Goal: Task Accomplishment & Management: Use online tool/utility

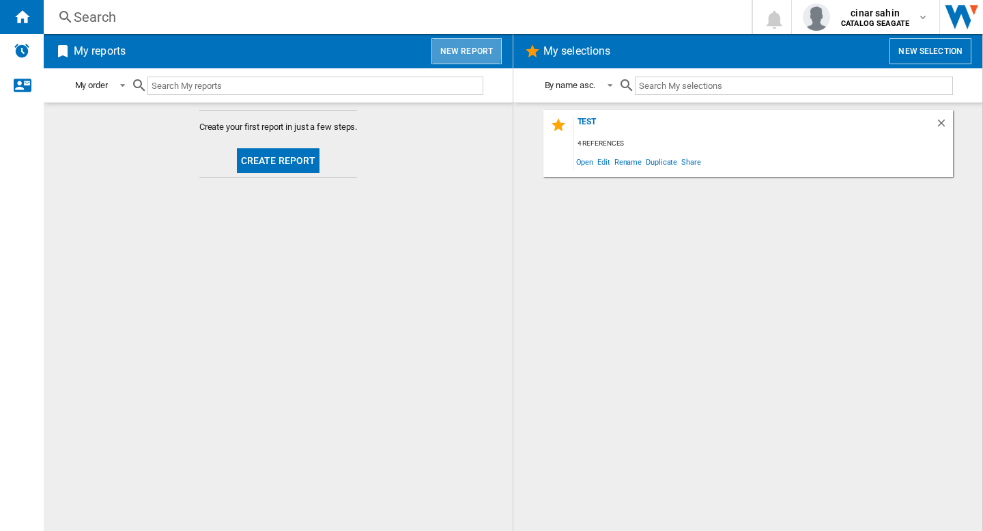
click at [465, 48] on button "New report" at bounding box center [467, 51] width 70 height 26
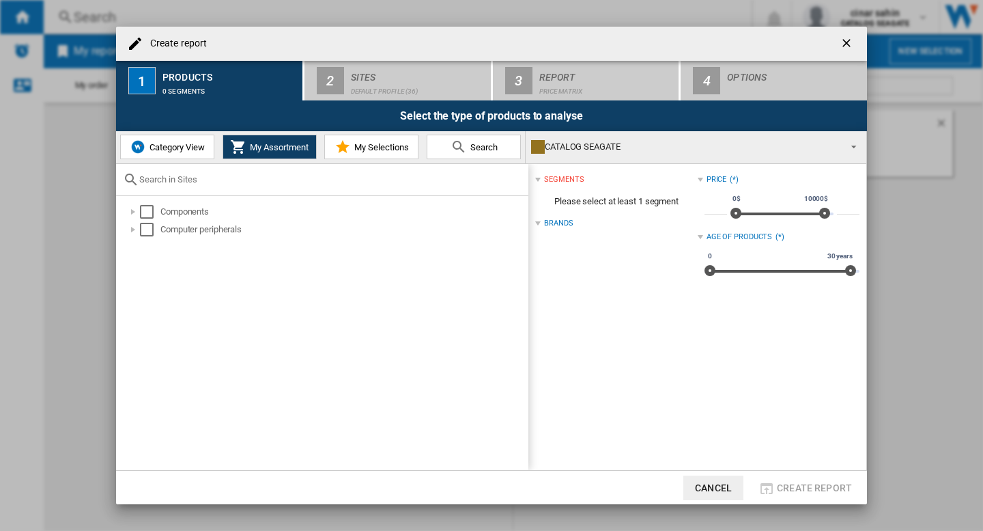
click at [164, 152] on span "Category View" at bounding box center [175, 147] width 59 height 10
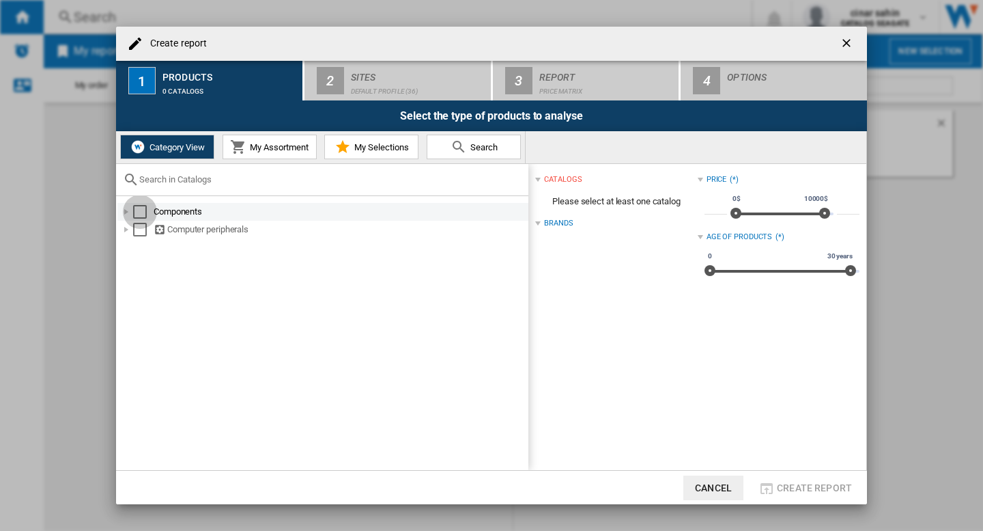
click at [136, 212] on div "Select" at bounding box center [140, 212] width 14 height 14
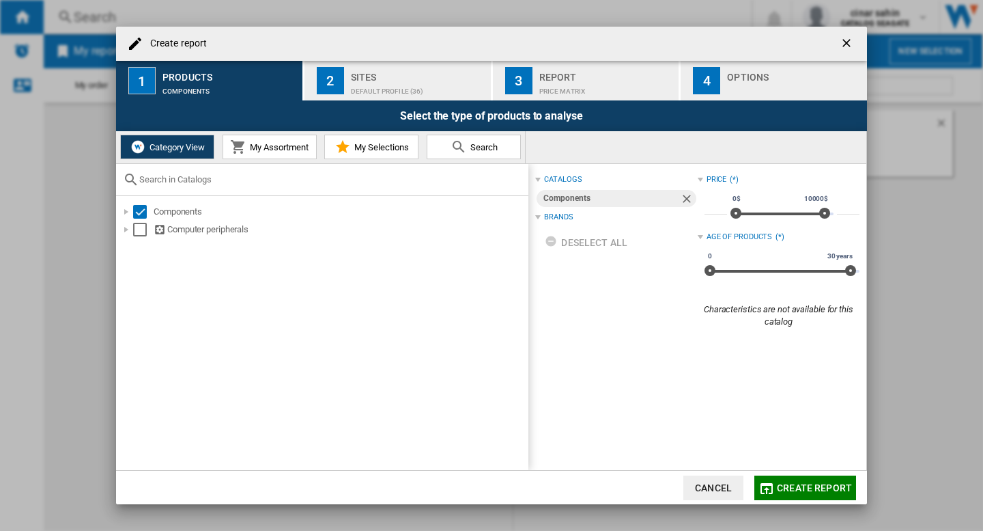
click at [384, 82] on div "Default profile (36)" at bounding box center [418, 88] width 135 height 14
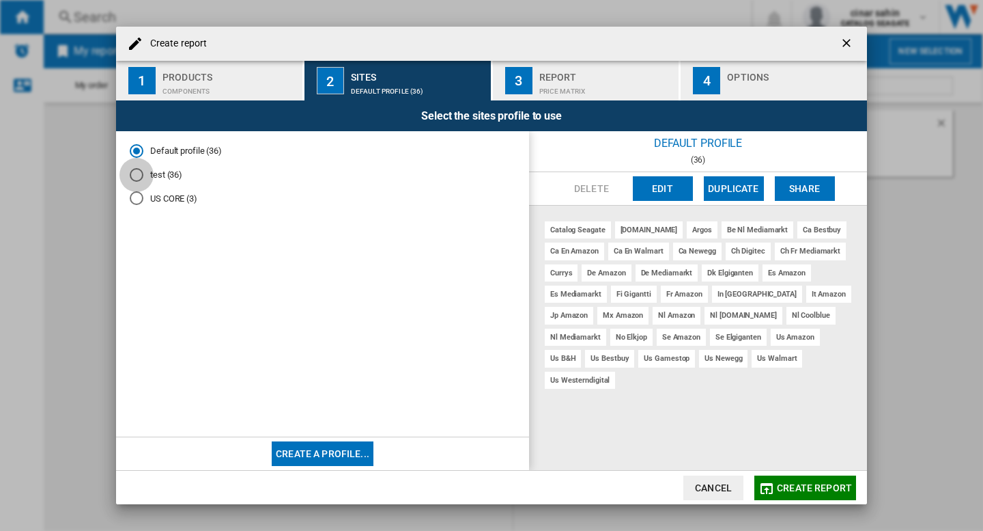
click at [133, 173] on div "test (36)" at bounding box center [137, 175] width 14 height 14
click at [130, 150] on div "Default profile (36)" at bounding box center [137, 151] width 14 height 14
click at [131, 176] on div "test (36)" at bounding box center [137, 175] width 14 height 14
click at [599, 190] on button "Delete" at bounding box center [592, 188] width 60 height 25
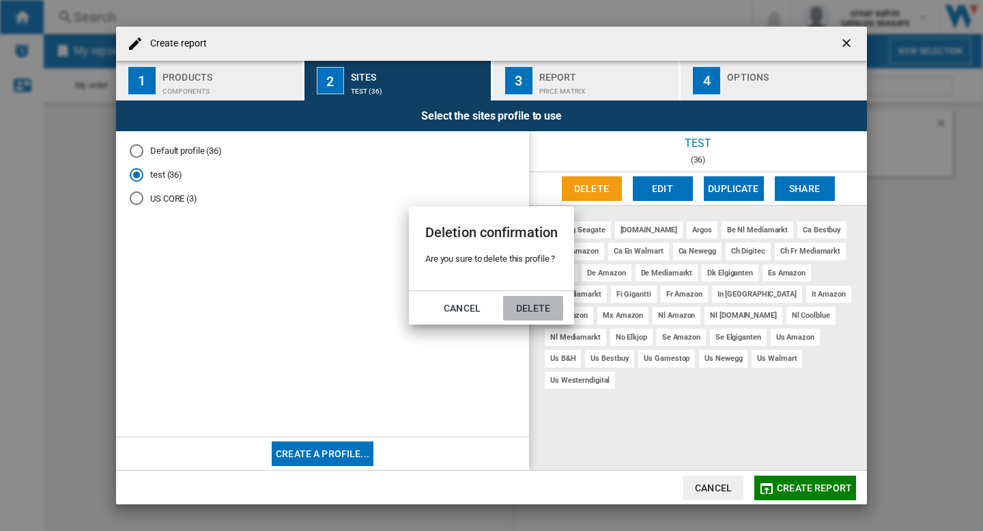
click at [529, 309] on button "Delete" at bounding box center [533, 308] width 60 height 25
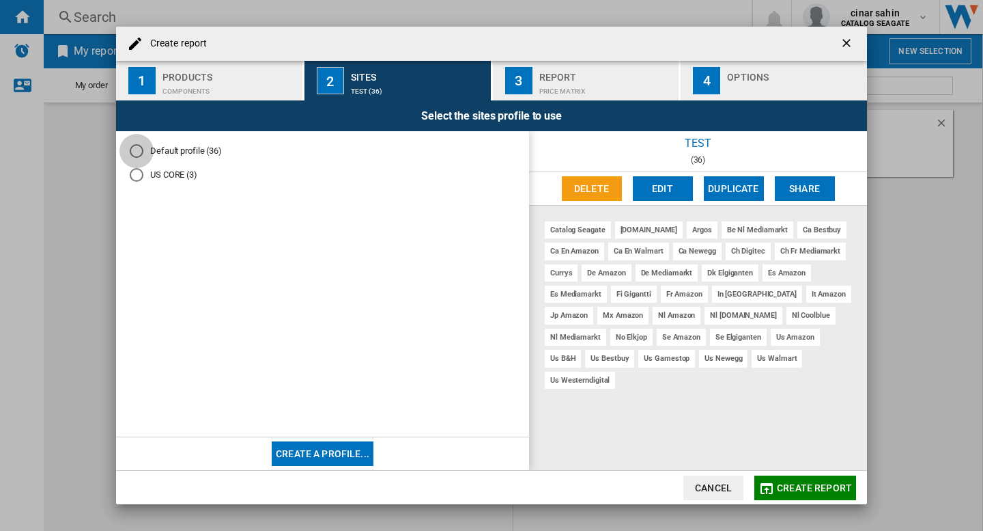
click at [141, 145] on div "Default profile (36)" at bounding box center [137, 151] width 14 height 14
click at [850, 44] on ng-md-icon "getI18NText('BUTTONS.CLOSE_DIALOG')" at bounding box center [848, 44] width 16 height 16
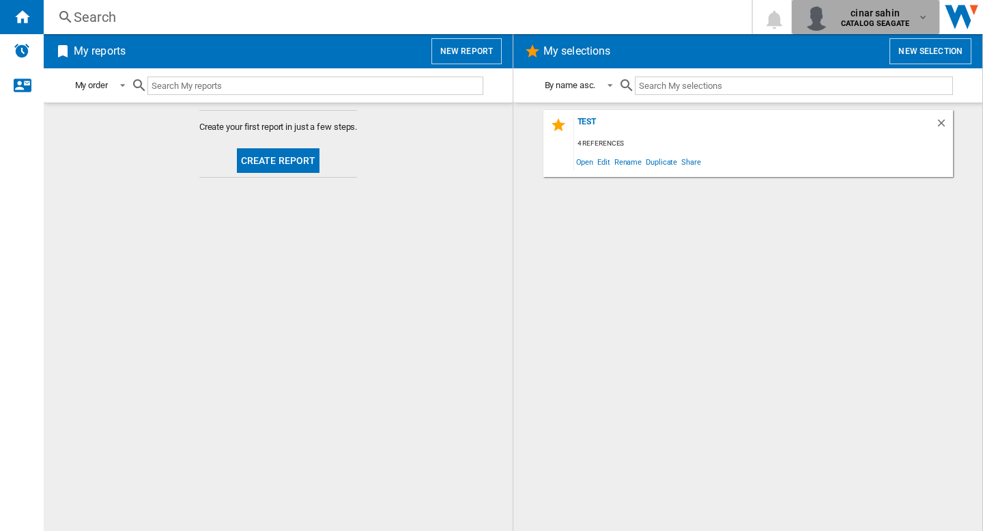
click at [856, 21] on b "CATALOG SEAGATE" at bounding box center [875, 23] width 68 height 9
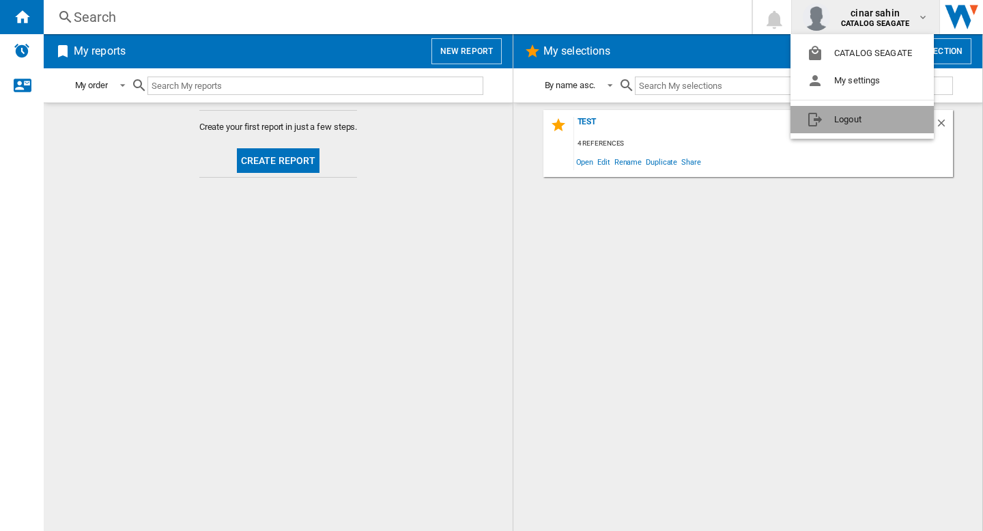
click at [837, 120] on button "Logout" at bounding box center [862, 119] width 143 height 27
